Goal: Transaction & Acquisition: Purchase product/service

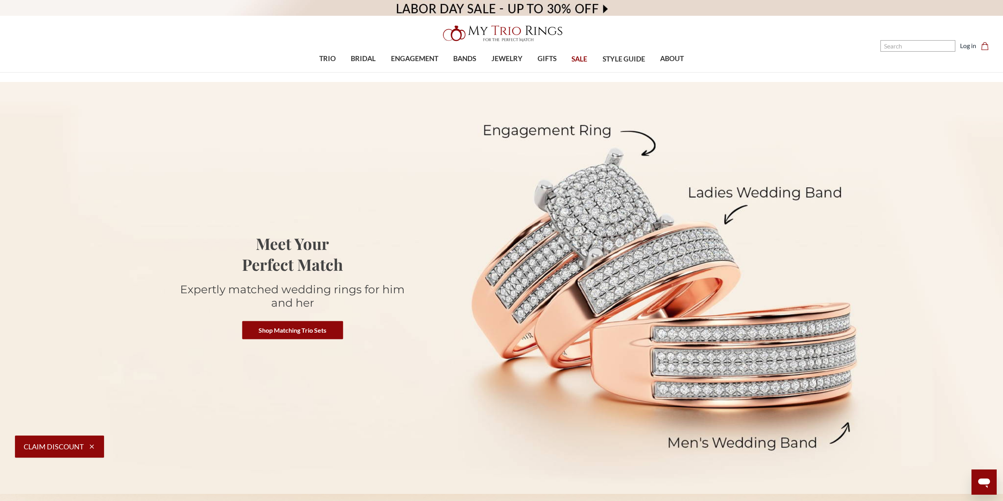
drag, startPoint x: 573, startPoint y: 58, endPoint x: 590, endPoint y: 106, distance: 51.5
click at [573, 58] on span "SALE" at bounding box center [579, 59] width 16 height 10
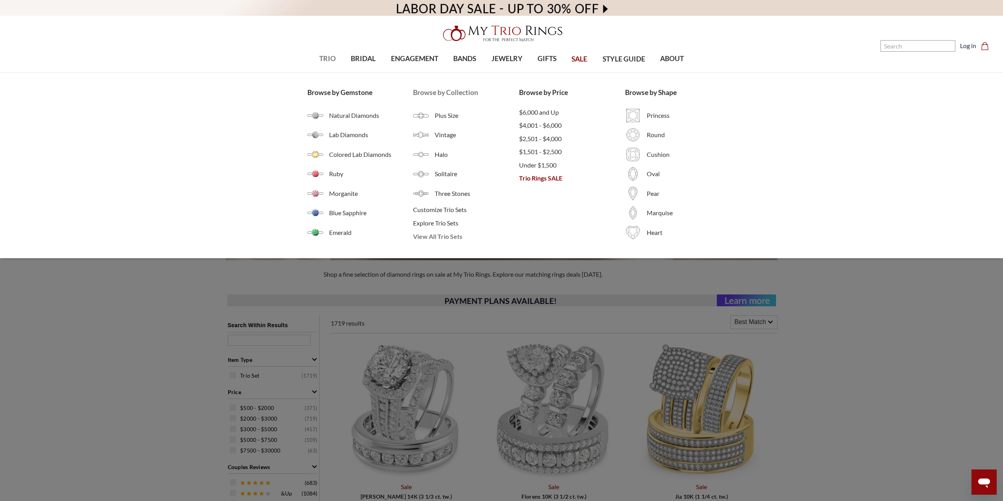
click at [448, 238] on span "View All Trio Sets" at bounding box center [466, 236] width 106 height 9
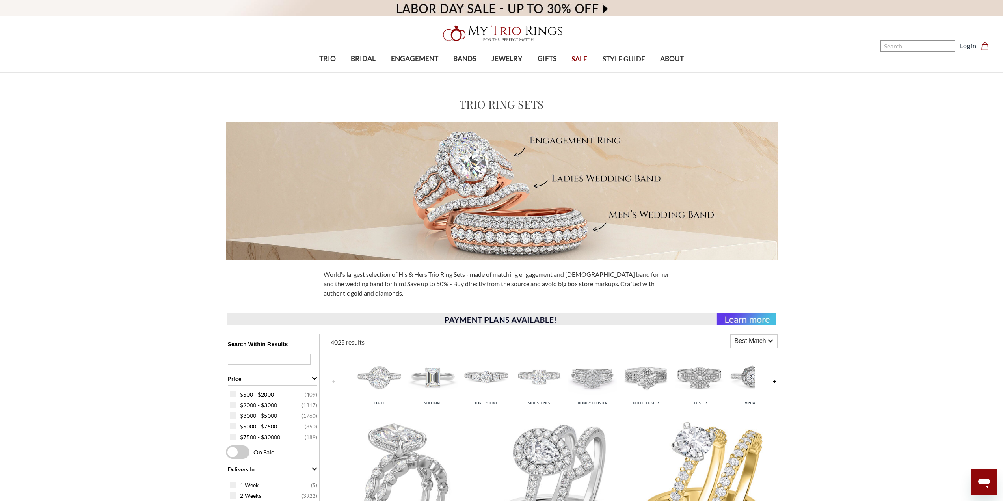
click at [776, 380] on link at bounding box center [774, 381] width 6 height 63
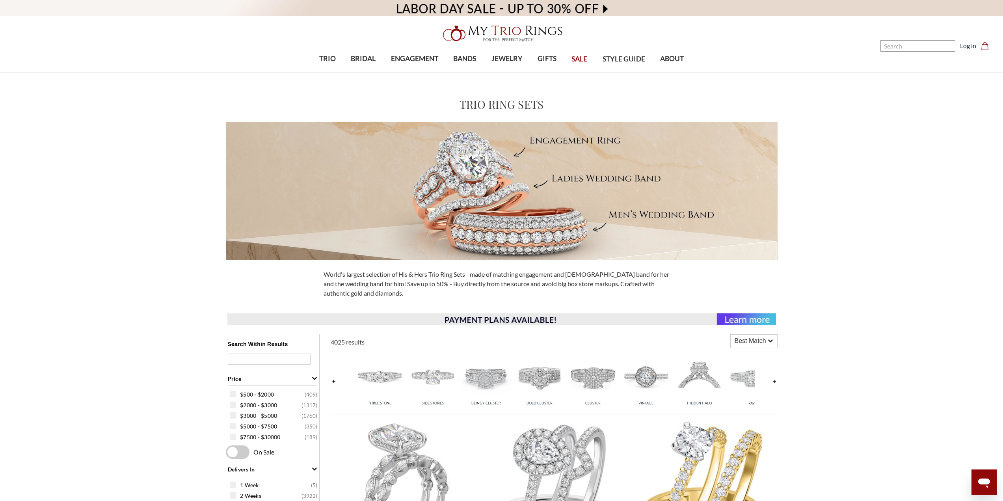
scroll to position [0, 160]
click at [776, 380] on link at bounding box center [774, 381] width 6 height 63
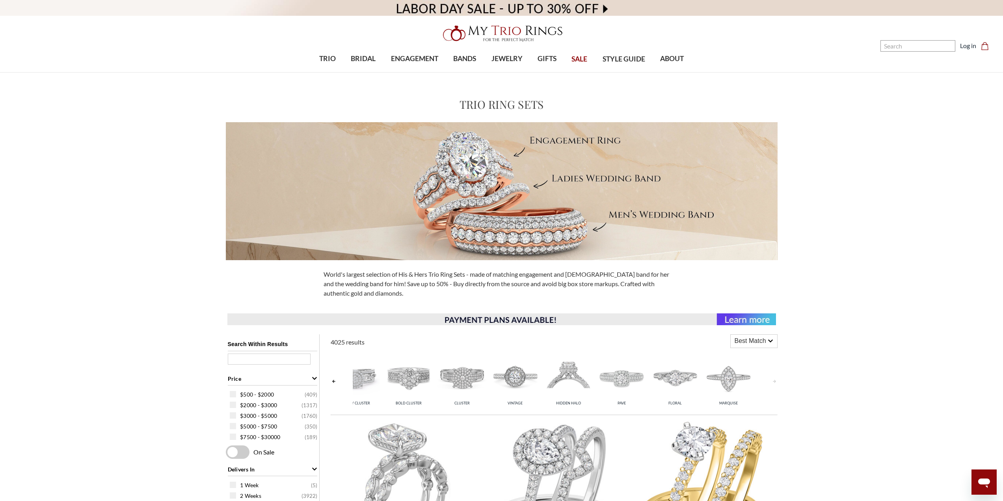
click at [776, 380] on link at bounding box center [774, 381] width 6 height 63
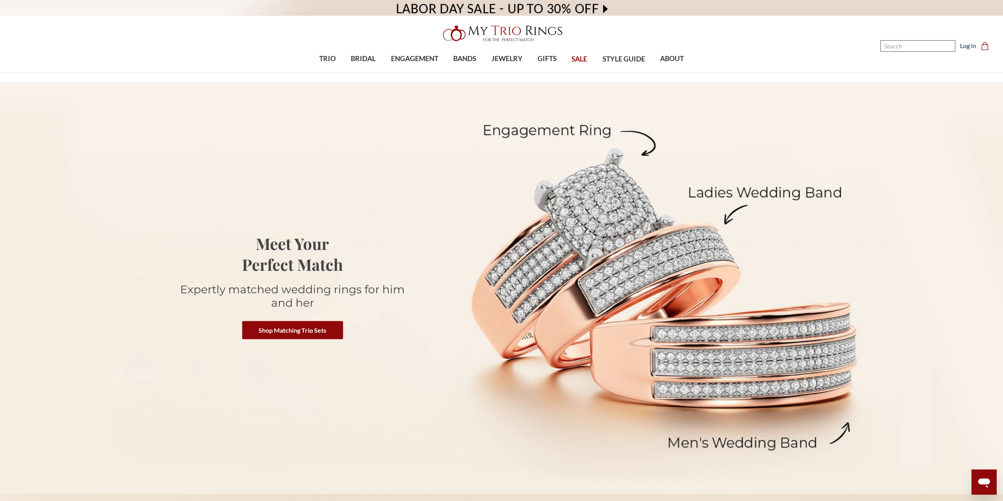
click at [916, 45] on input "Search" at bounding box center [917, 45] width 75 height 11
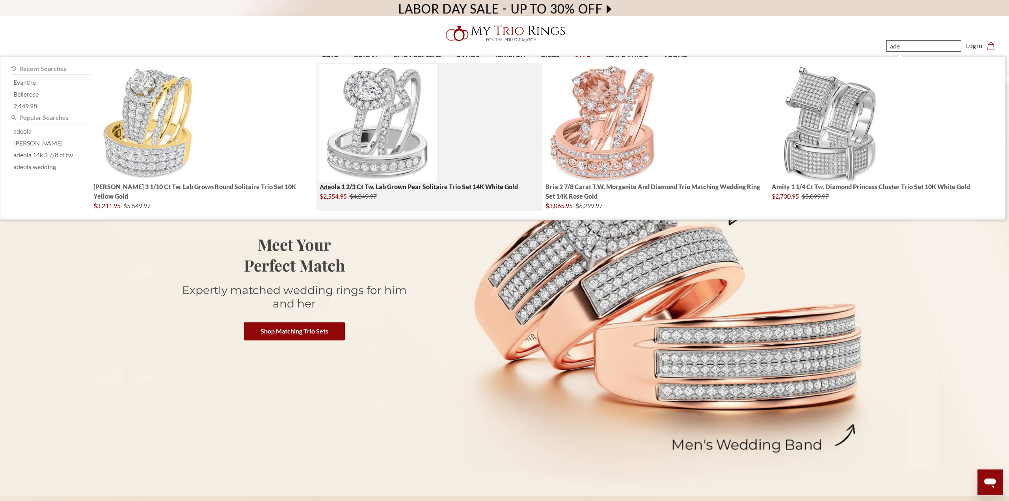
type input "ade"
click at [381, 117] on img "; Total Products 4" at bounding box center [377, 123] width 118 height 118
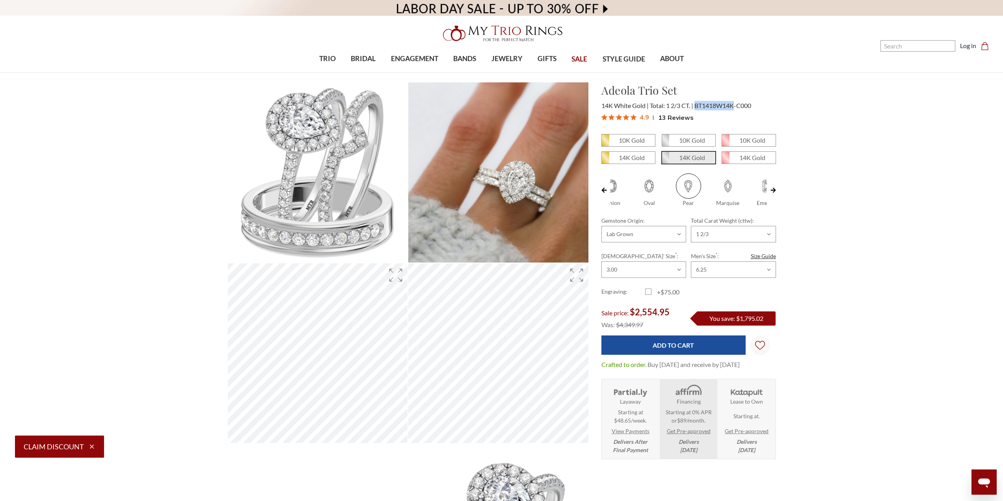
drag, startPoint x: 696, startPoint y: 105, endPoint x: 735, endPoint y: 109, distance: 39.3
click at [735, 109] on div "14K White Gold Total: 1 2/3 CT. BT1418W14K-C000" at bounding box center [688, 105] width 175 height 9
copy span "BT1418W14K"
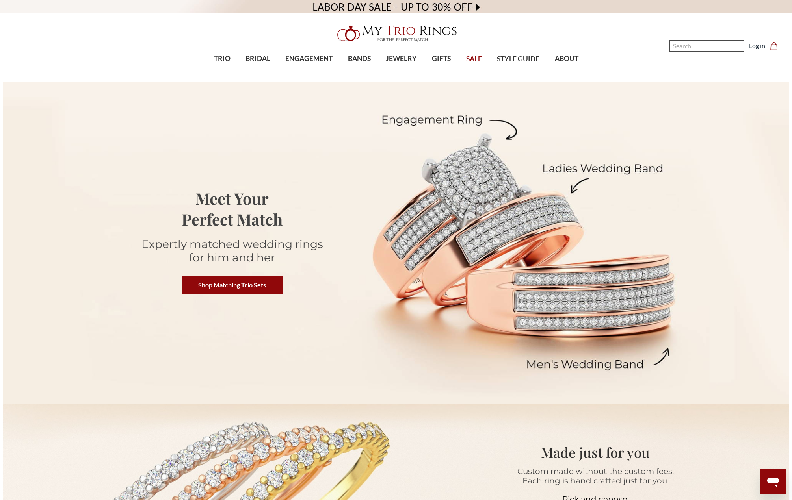
click at [688, 48] on input "Search" at bounding box center [706, 45] width 75 height 11
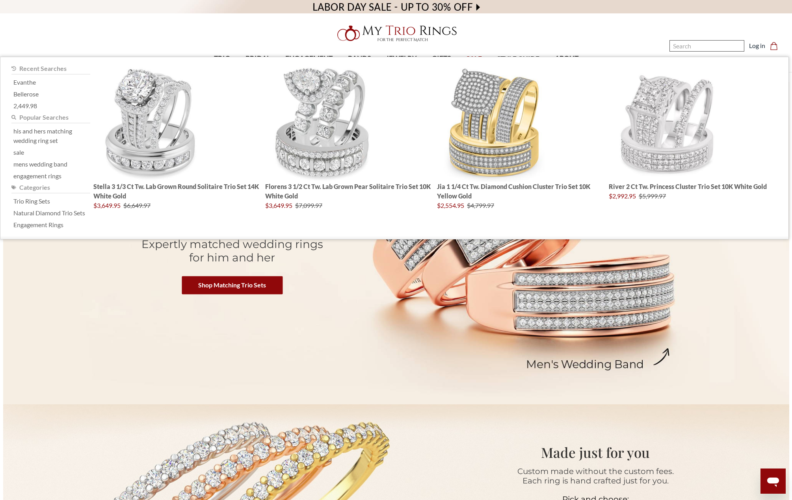
paste input "e"
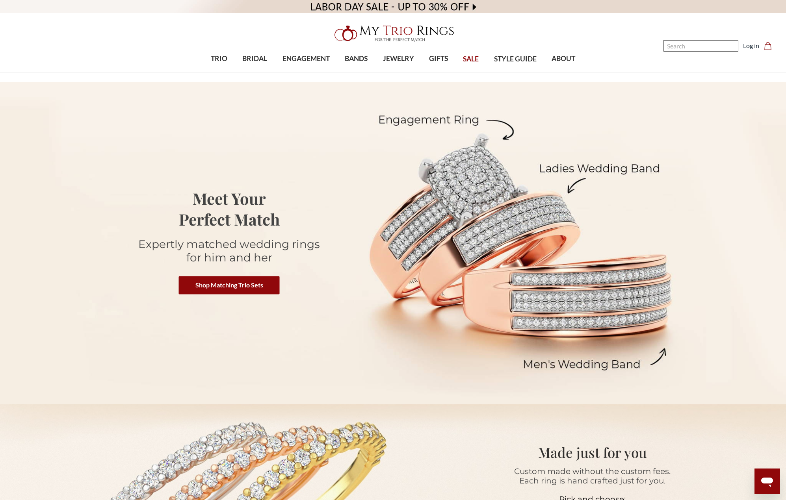
click at [683, 47] on input "Search" at bounding box center [701, 45] width 75 height 11
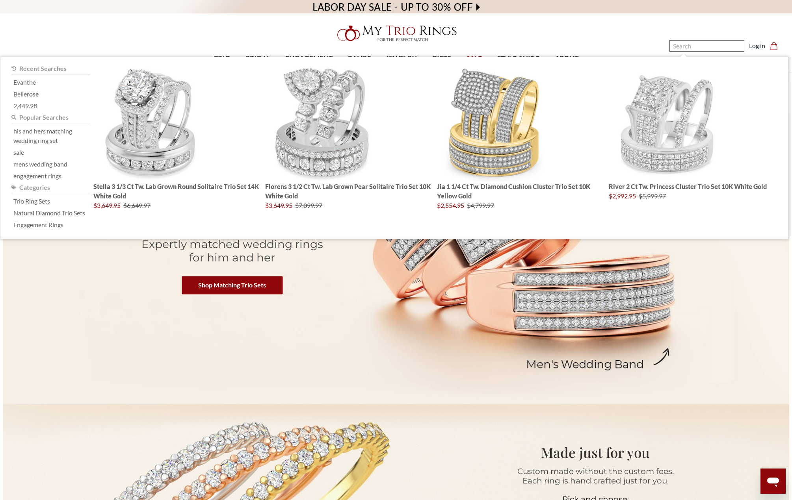
click at [683, 47] on input "Search" at bounding box center [706, 45] width 75 height 11
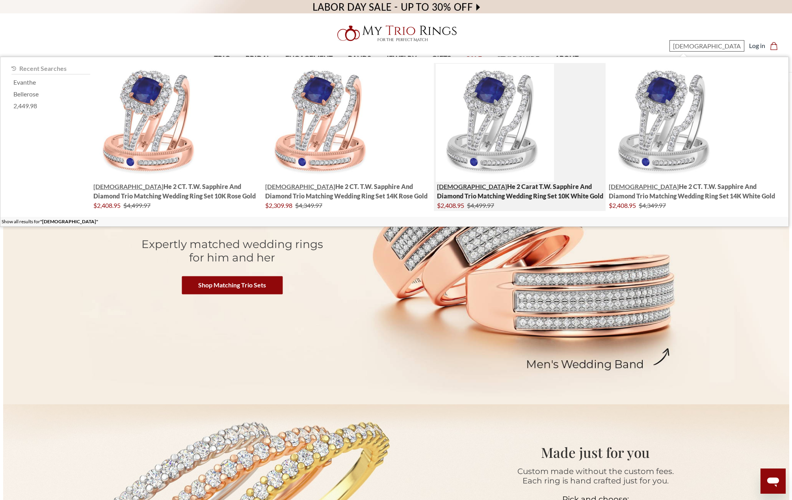
type input "evant"
click at [491, 133] on img "; Total Products 4" at bounding box center [495, 123] width 118 height 118
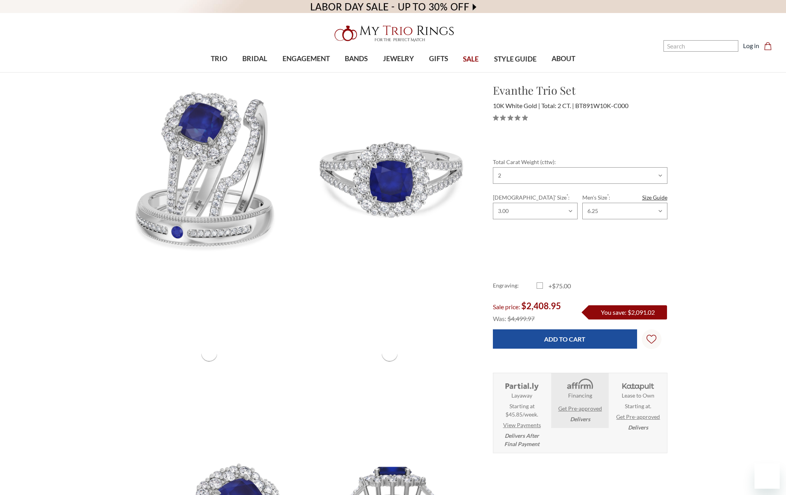
select select "18449314"
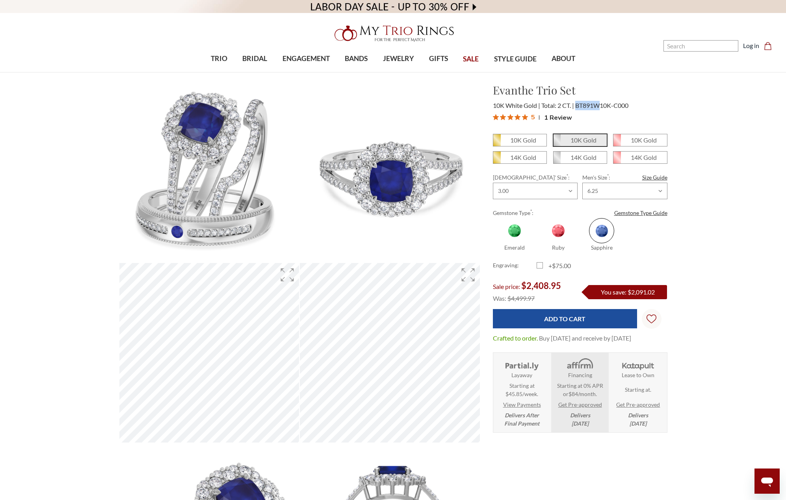
drag, startPoint x: 580, startPoint y: 105, endPoint x: 601, endPoint y: 105, distance: 21.3
click at [601, 105] on span "BT891W10K-C000" at bounding box center [601, 105] width 53 height 7
copy span "BT891W"
click at [691, 43] on input "Search" at bounding box center [701, 45] width 75 height 11
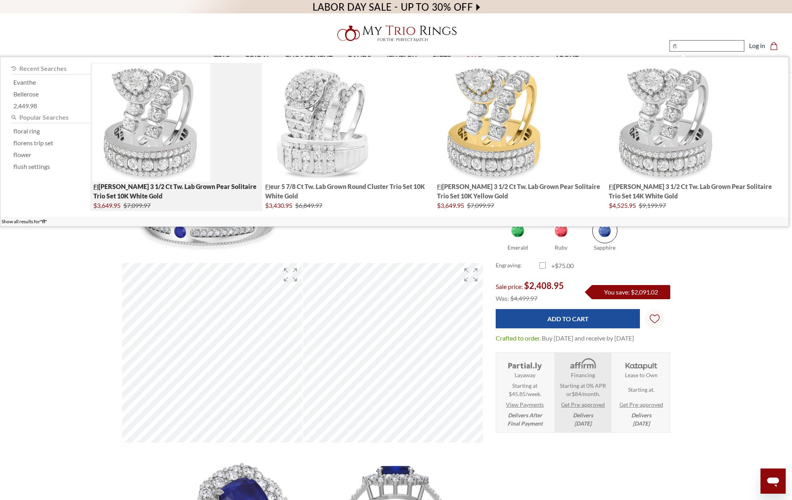
type input "fl"
click at [162, 151] on img "; Total Products 4" at bounding box center [151, 123] width 118 height 118
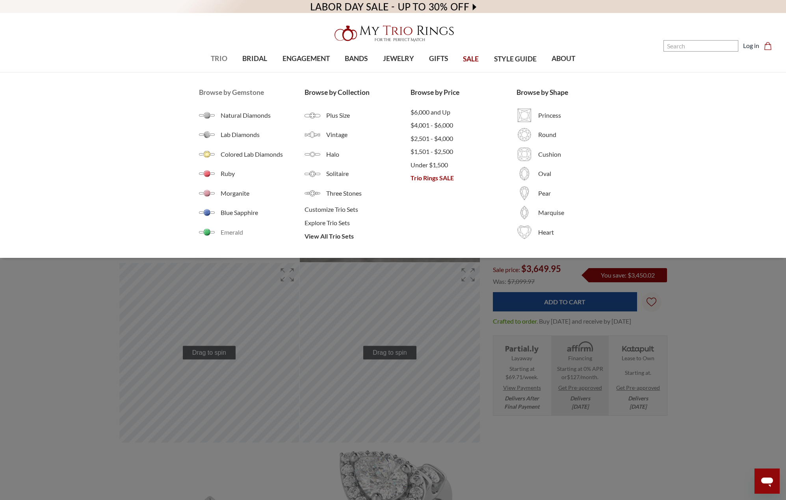
click at [231, 233] on span "Emerald" at bounding box center [263, 232] width 84 height 9
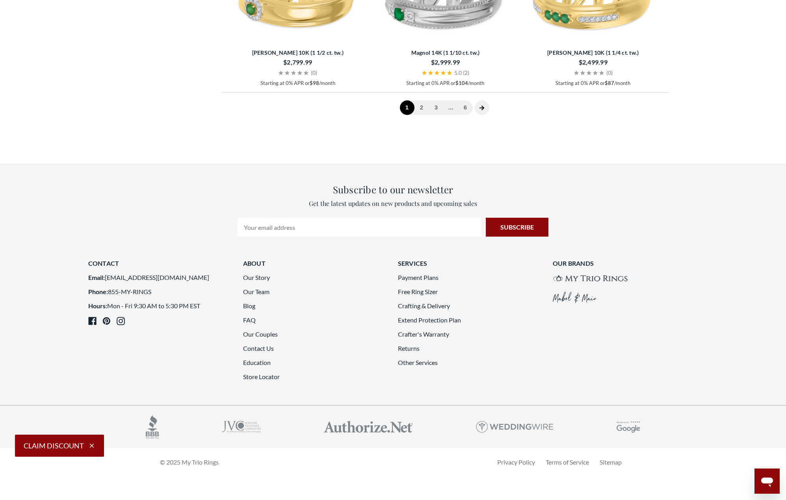
scroll to position [2207, 0]
click at [422, 115] on link "2" at bounding box center [422, 107] width 15 height 15
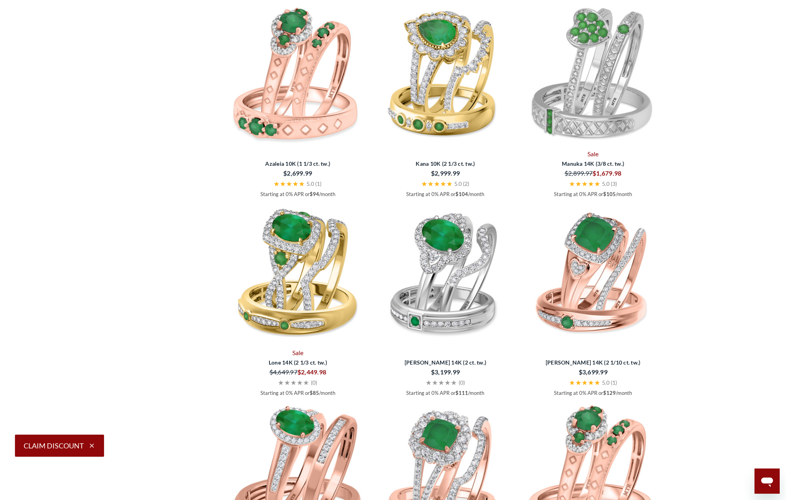
scroll to position [1556, 0]
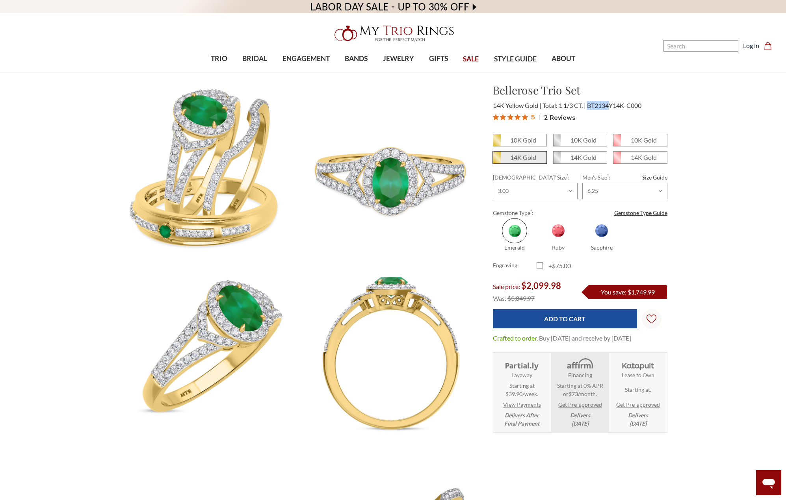
drag, startPoint x: 588, startPoint y: 106, endPoint x: 611, endPoint y: 107, distance: 22.5
click at [611, 107] on span "BT2134Y14K-C000" at bounding box center [614, 105] width 54 height 7
copy span "BT2134"
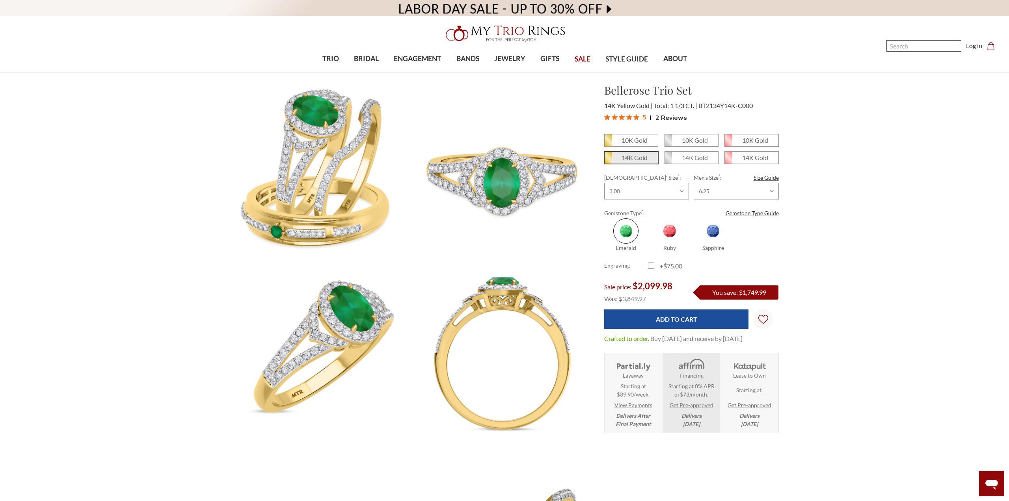
click at [786, 46] on input "Search" at bounding box center [923, 45] width 75 height 11
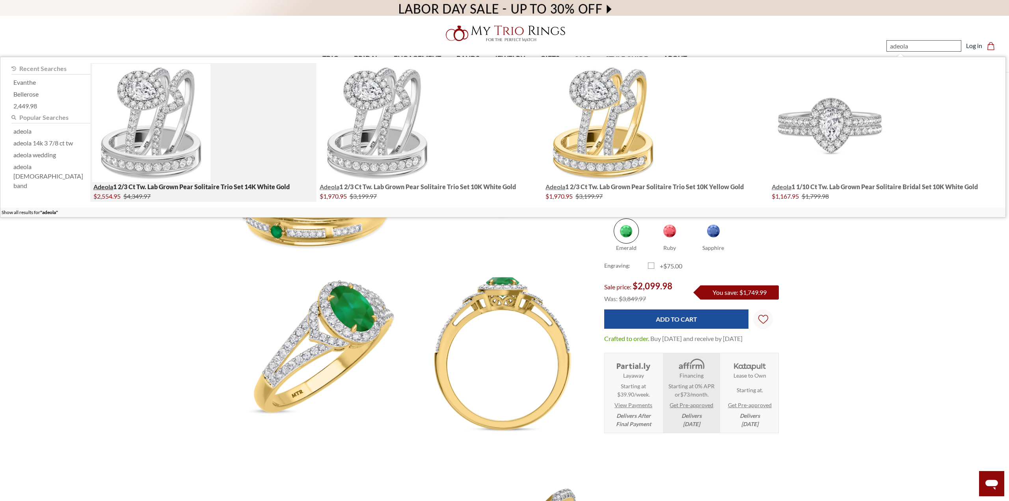
type input "adeola"
click at [164, 132] on img "; Total Products 4" at bounding box center [151, 123] width 118 height 118
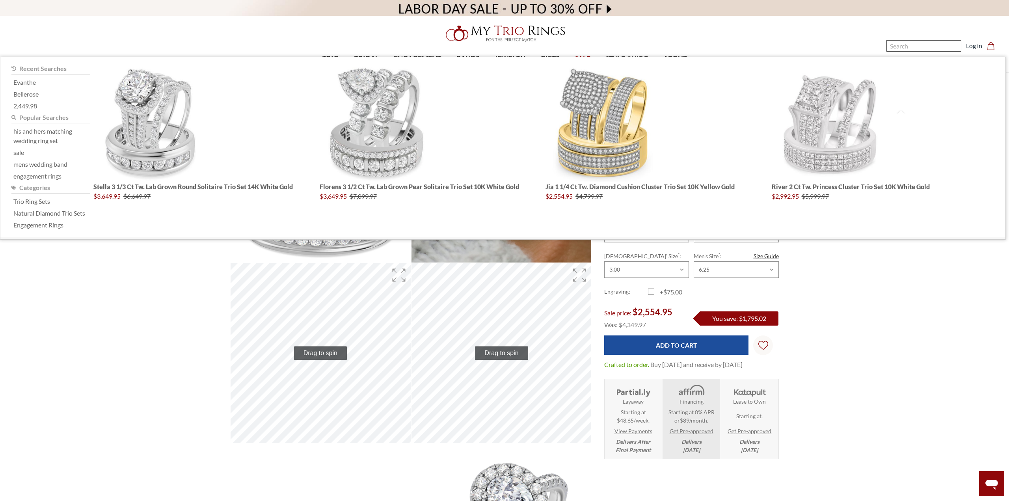
click at [899, 45] on input "Search" at bounding box center [923, 45] width 75 height 11
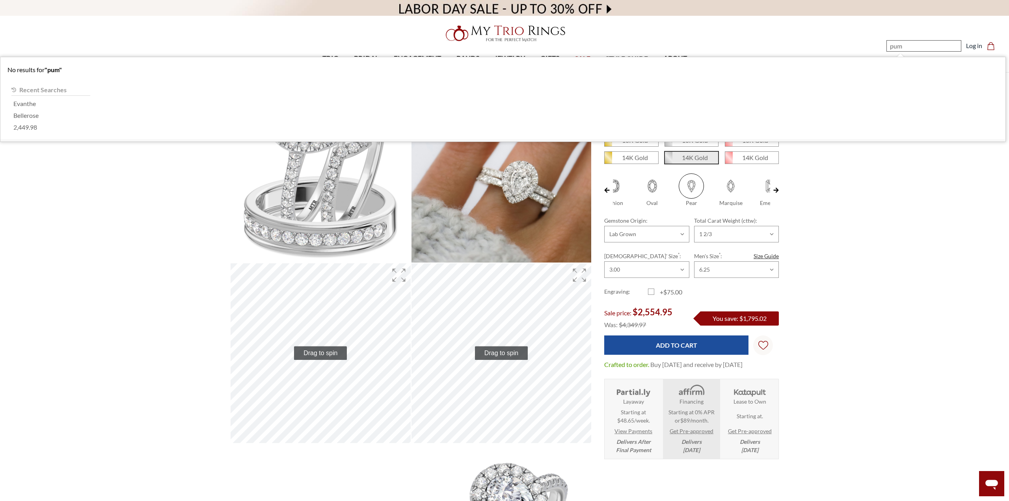
drag, startPoint x: 904, startPoint y: 48, endPoint x: 854, endPoint y: 50, distance: 49.7
click at [854, 50] on nav "Search pum Search Search Log in Cart Cart 0" at bounding box center [878, 36] width 252 height 73
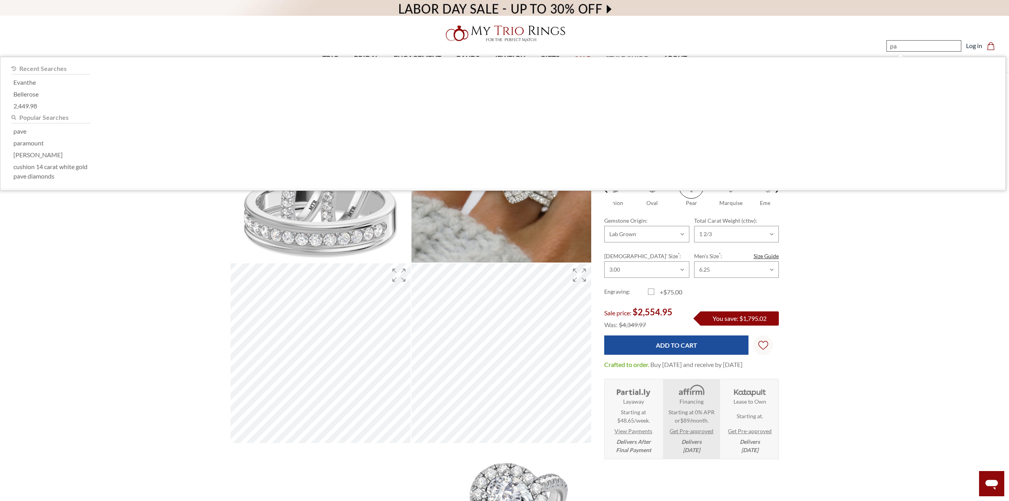
type input "p"
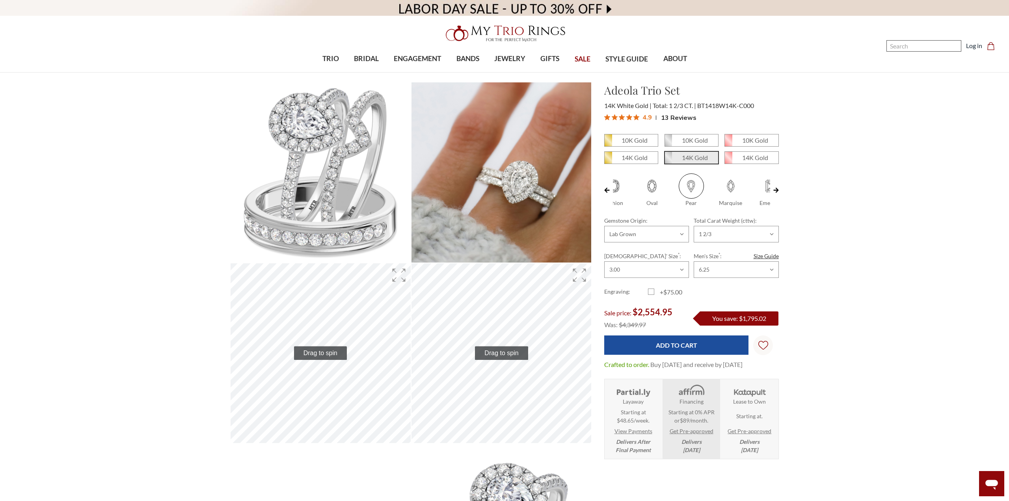
click at [910, 47] on input "Search" at bounding box center [923, 45] width 75 height 11
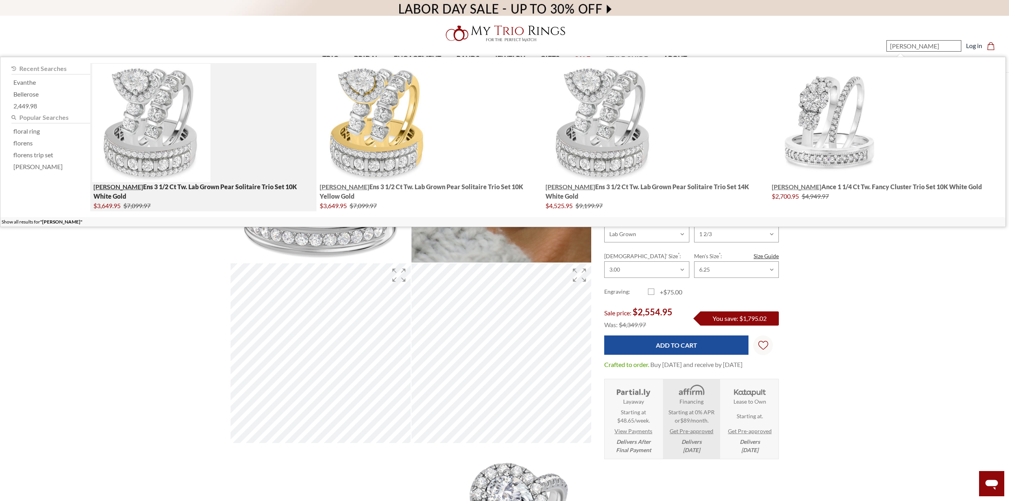
type input "flor"
click at [142, 115] on img "; Total Products 4" at bounding box center [151, 123] width 118 height 118
